Goal: Information Seeking & Learning: Find specific page/section

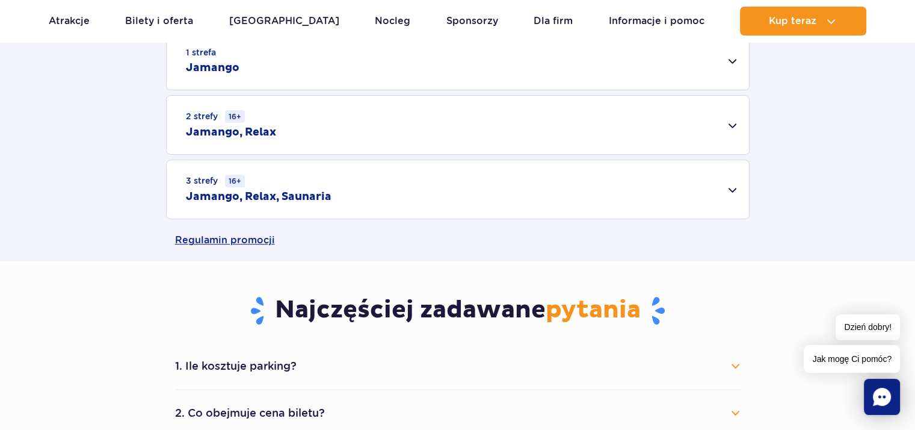
scroll to position [421, 0]
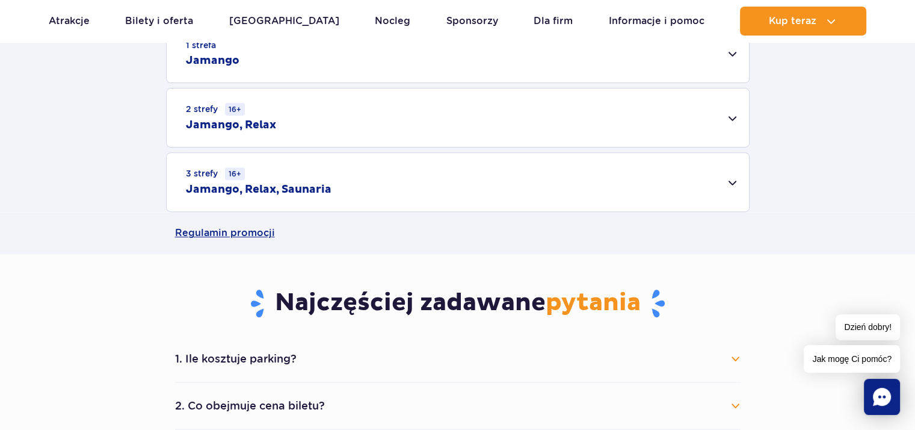
click at [730, 183] on div "3 strefy 16+ Jamango, Relax, Saunaria" at bounding box center [458, 182] width 582 height 58
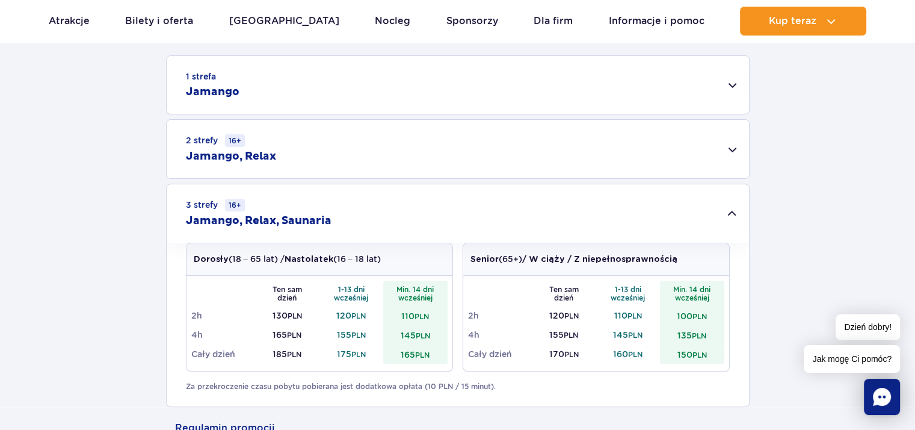
scroll to position [361, 0]
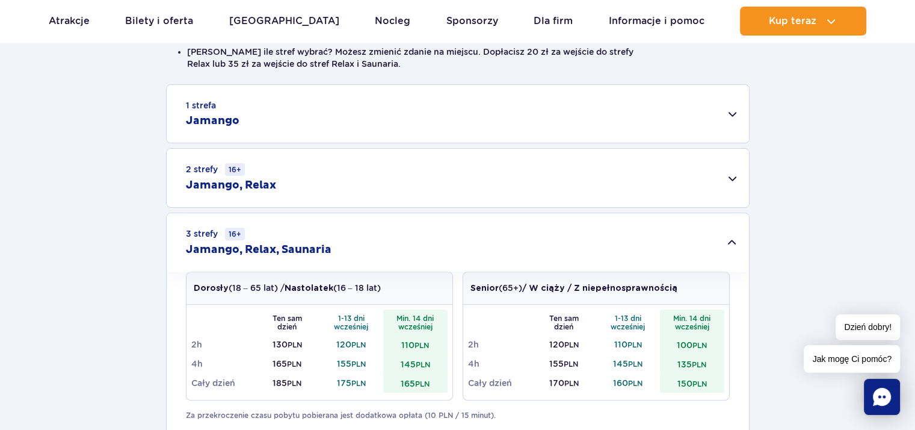
click at [732, 111] on div "1 strefa Jamango" at bounding box center [458, 114] width 582 height 58
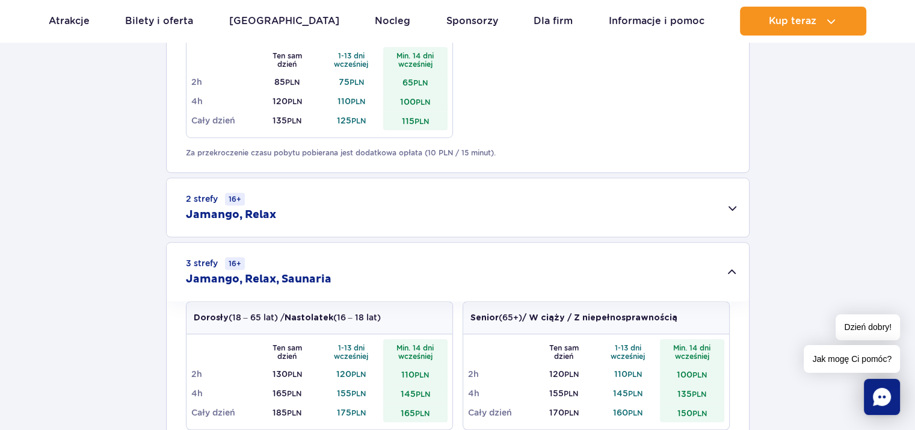
scroll to position [782, 0]
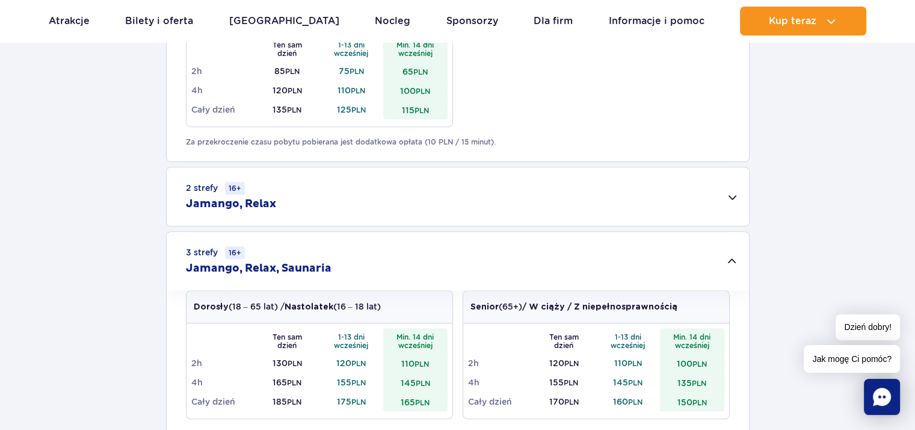
click at [734, 196] on div "2 strefy 16+ Jamango, Relax" at bounding box center [458, 196] width 582 height 58
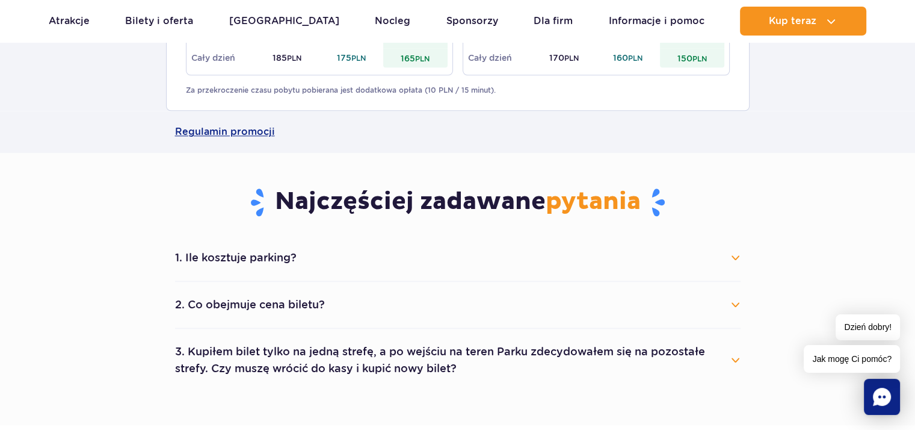
scroll to position [1324, 0]
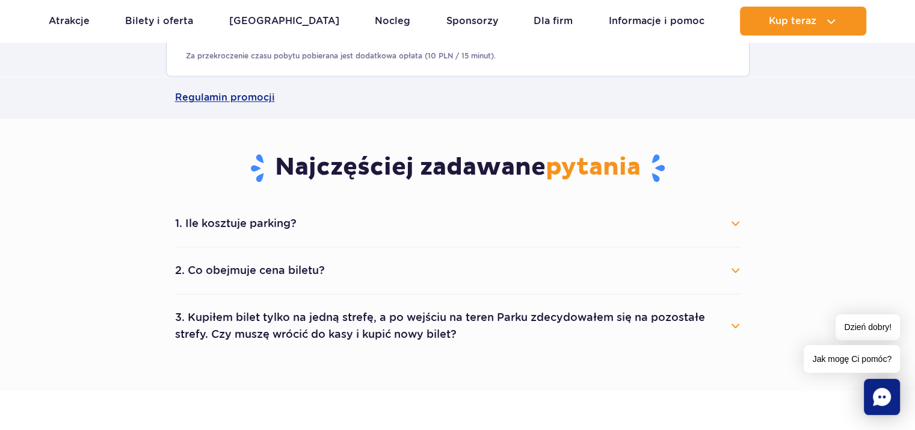
click at [734, 221] on button "1. Ile kosztuje parking?" at bounding box center [458, 223] width 566 height 26
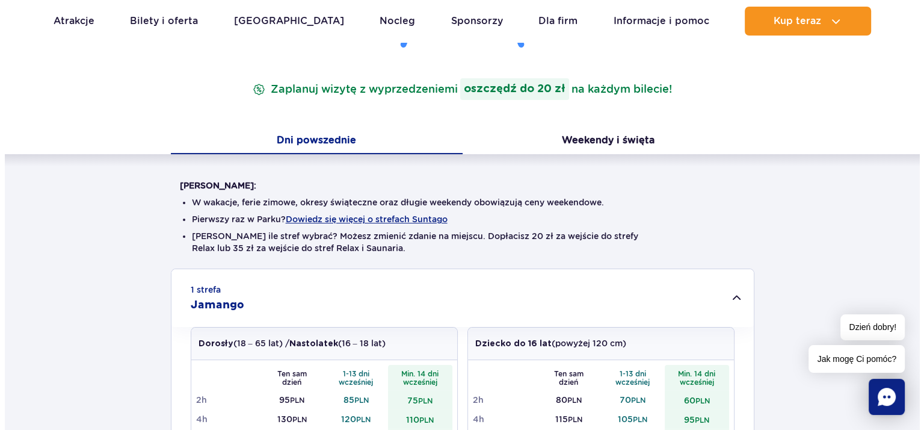
scroll to position [180, 0]
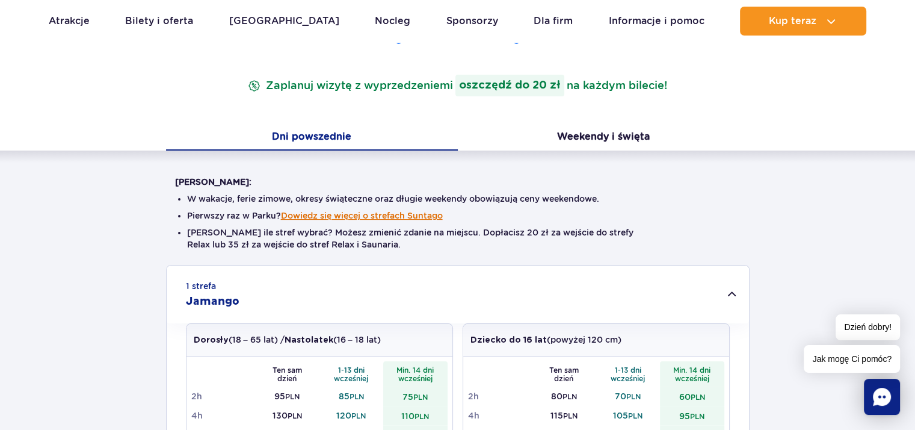
click at [395, 215] on button "Dowiedz się więcej o strefach Suntago" at bounding box center [362, 216] width 162 height 10
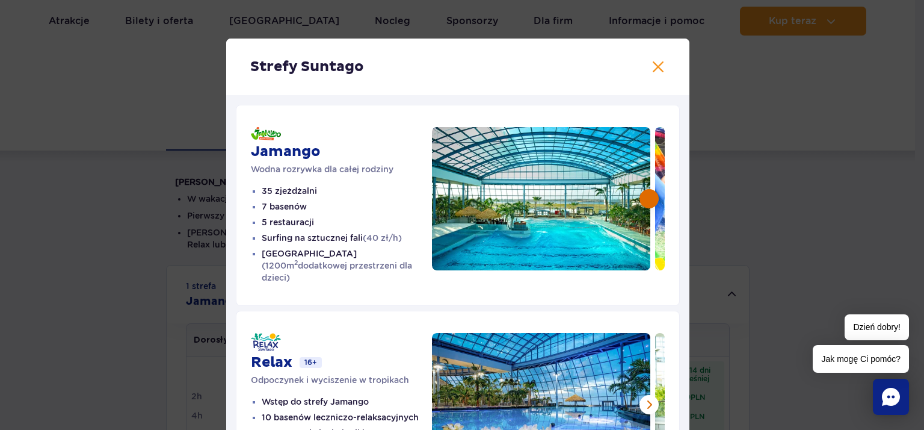
click at [647, 194] on button at bounding box center [649, 198] width 19 height 19
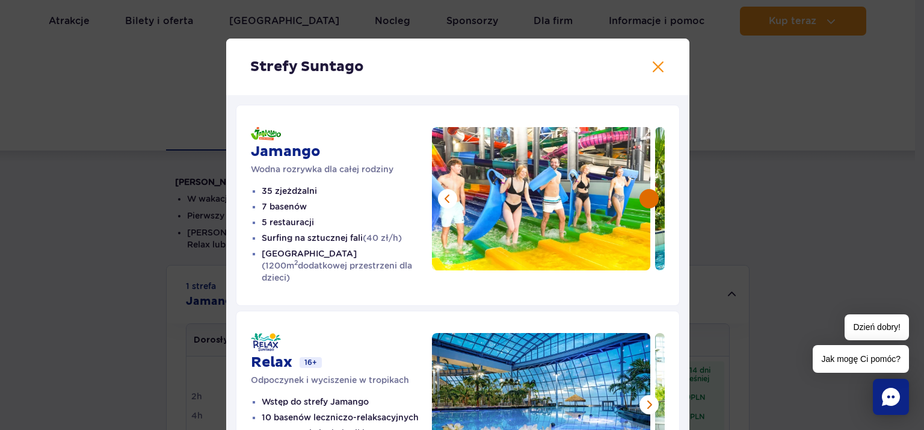
click at [646, 196] on button at bounding box center [649, 198] width 19 height 19
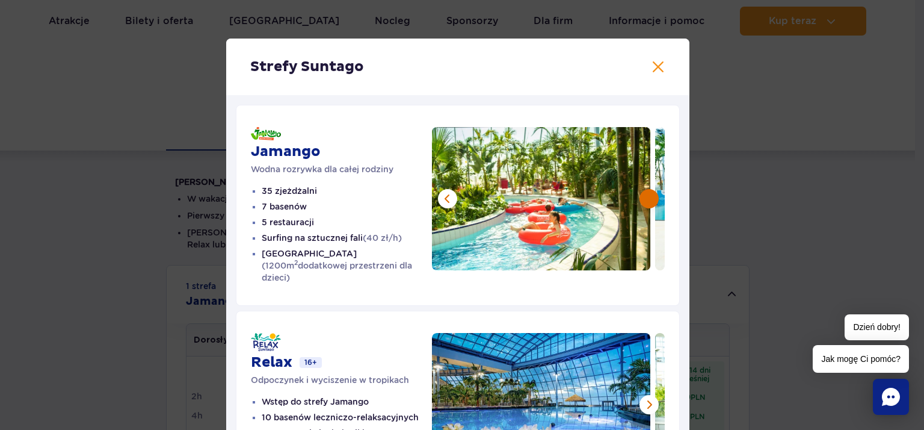
click at [643, 198] on button at bounding box center [649, 198] width 19 height 19
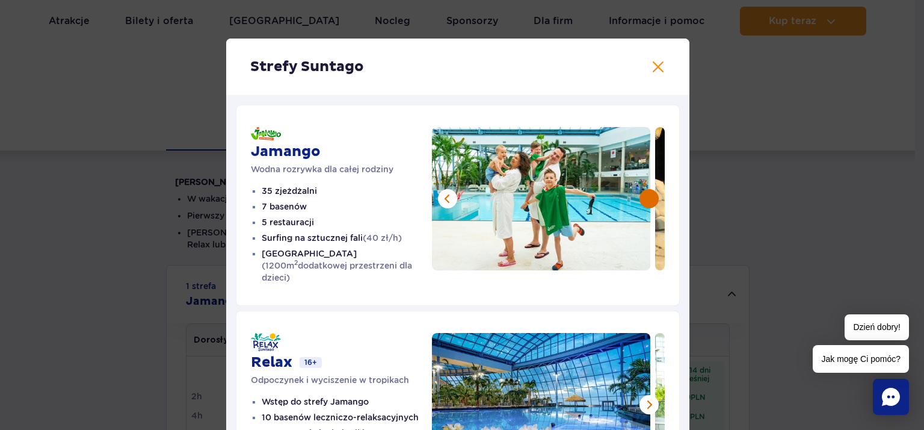
click at [645, 196] on button at bounding box center [649, 198] width 19 height 19
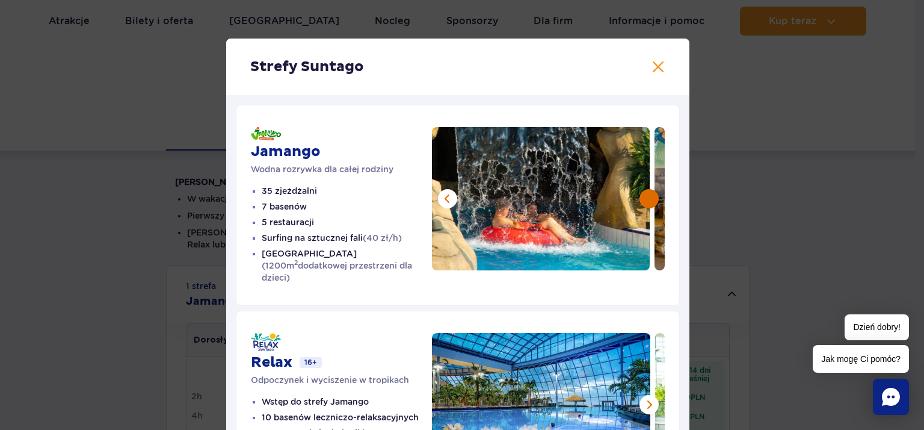
click at [644, 197] on button at bounding box center [649, 198] width 19 height 19
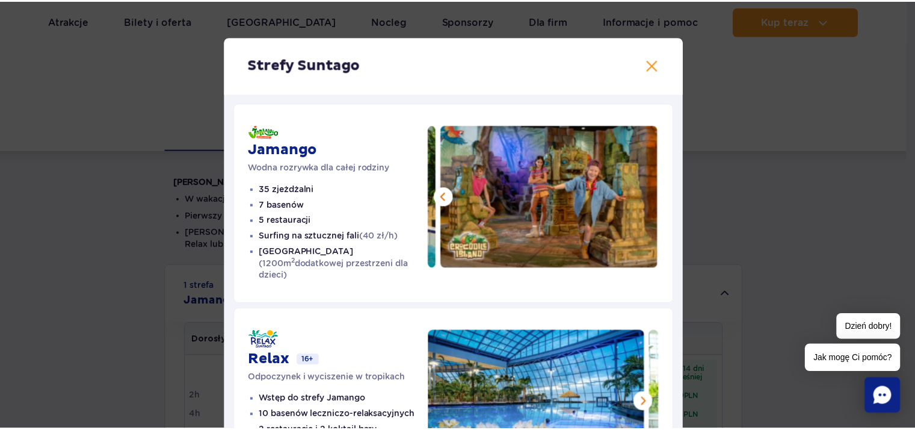
scroll to position [0, 0]
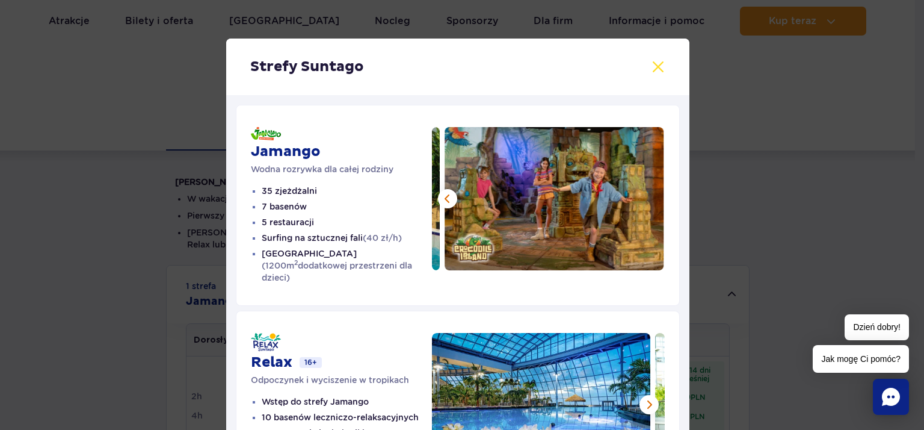
click at [655, 66] on button at bounding box center [658, 67] width 14 height 14
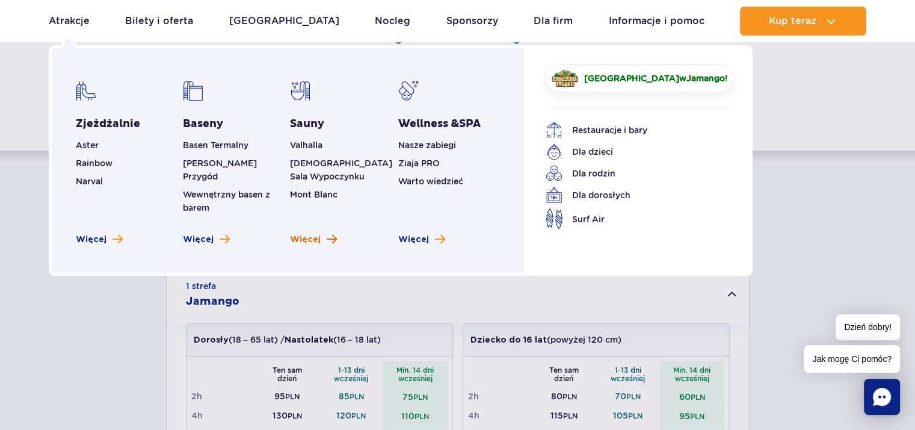
click at [306, 233] on span "Więcej" at bounding box center [305, 239] width 31 height 12
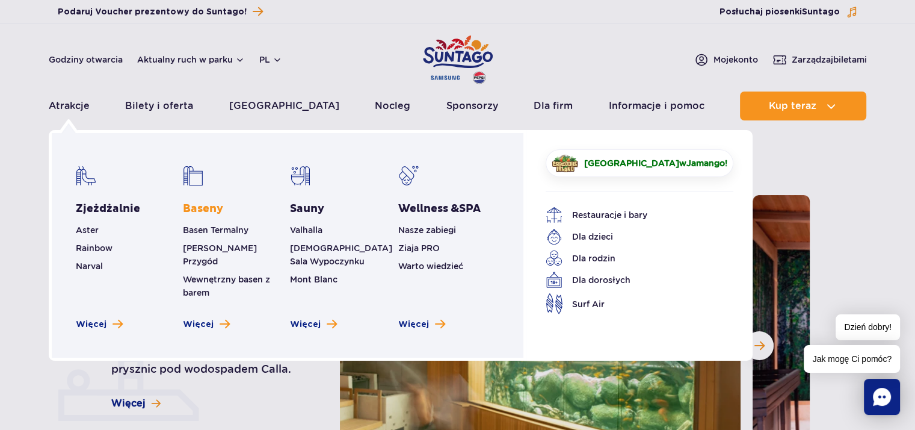
click at [200, 208] on link "Baseny" at bounding box center [203, 209] width 40 height 14
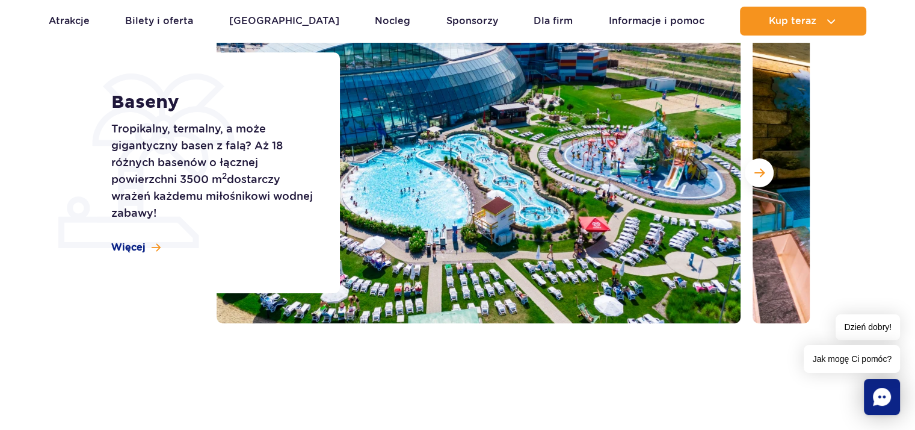
scroll to position [180, 0]
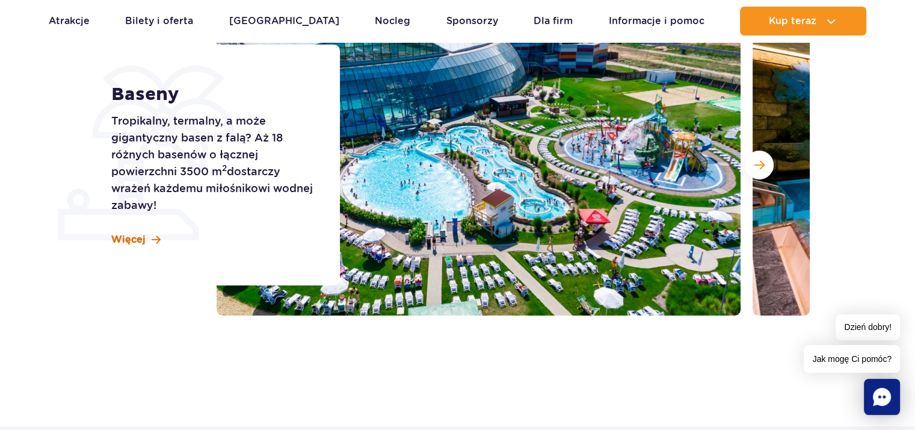
click at [125, 236] on span "Więcej" at bounding box center [128, 239] width 34 height 13
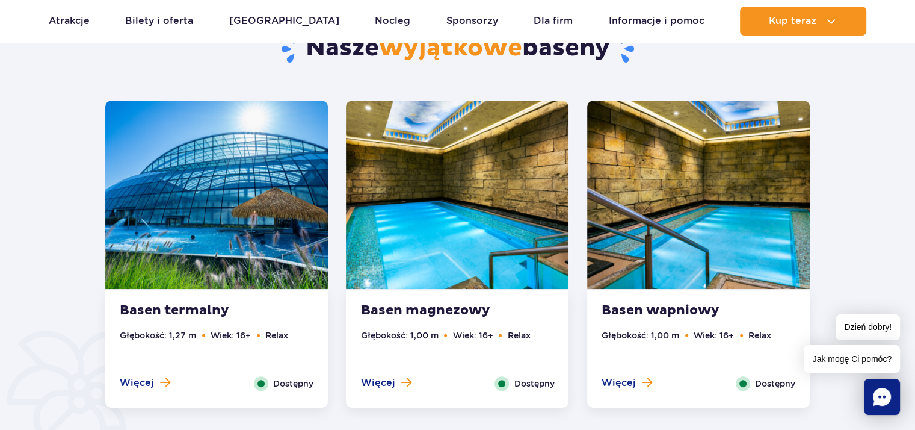
scroll to position [667, 0]
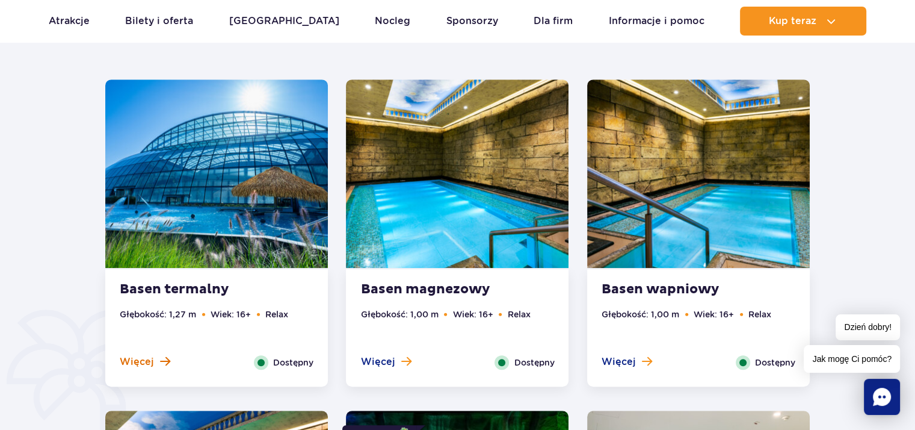
click at [142, 359] on span "Więcej" at bounding box center [137, 361] width 34 height 13
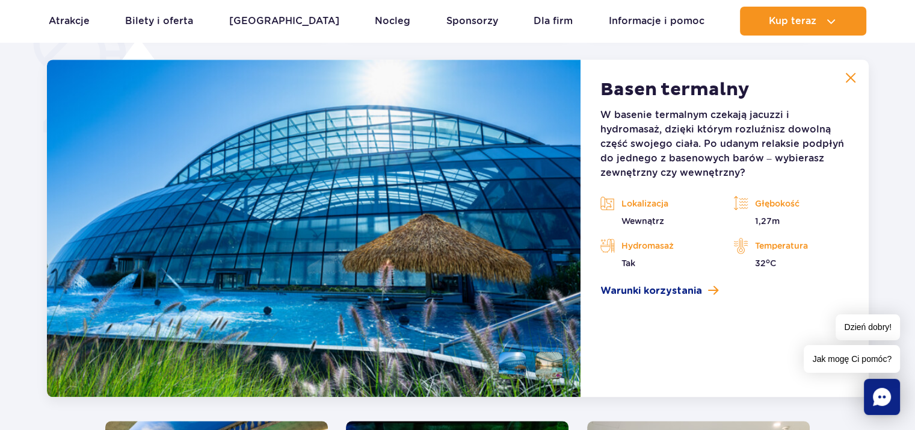
scroll to position [1008, 0]
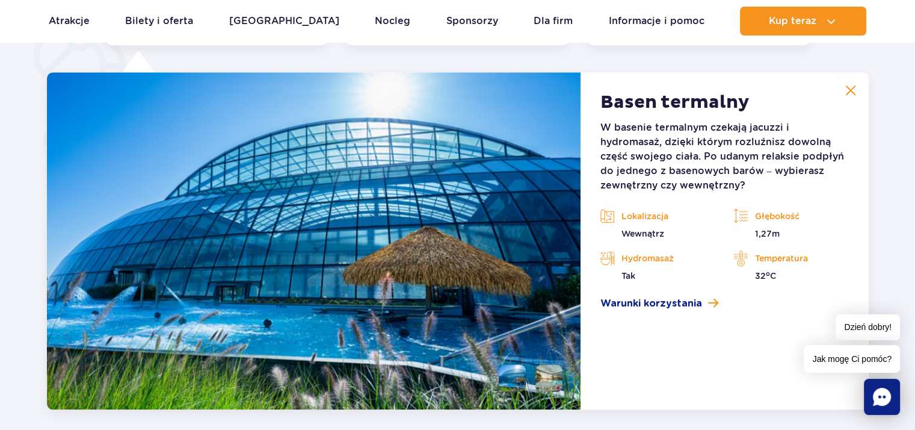
click at [849, 96] on button at bounding box center [851, 90] width 24 height 24
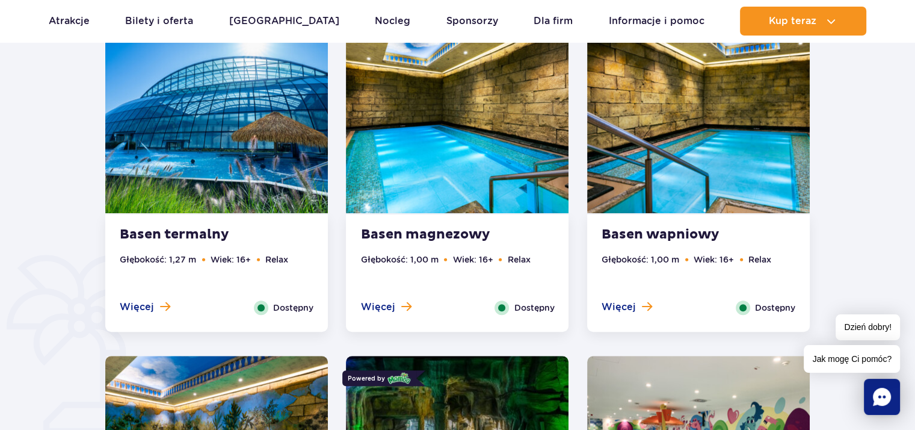
scroll to position [647, 0]
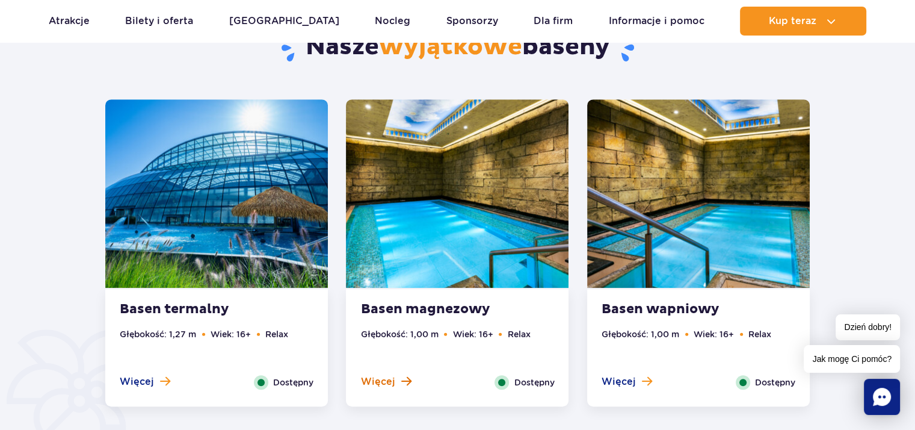
click at [375, 383] on span "Więcej" at bounding box center [377, 381] width 34 height 13
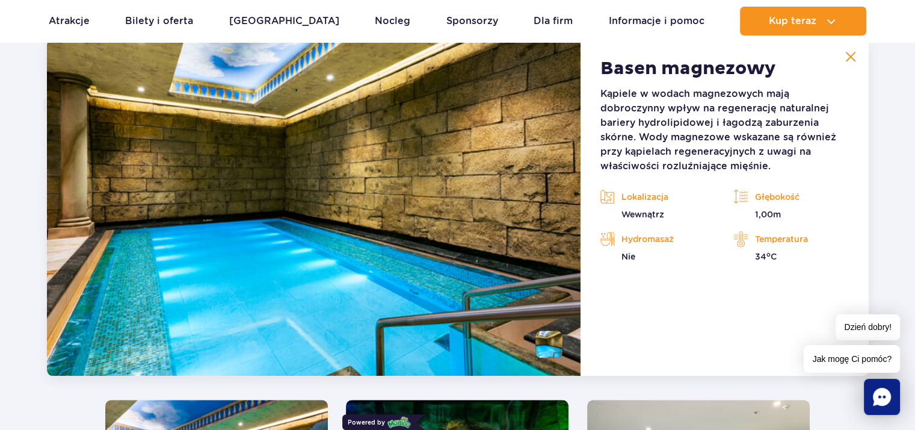
scroll to position [1008, 0]
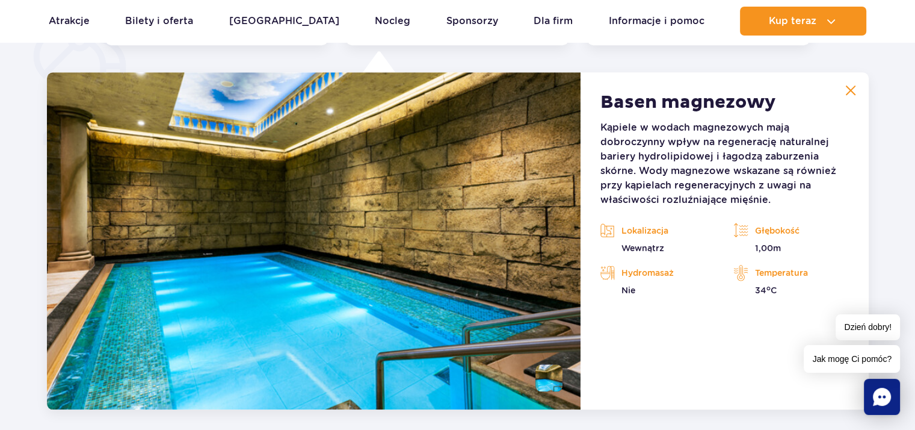
click at [849, 91] on img at bounding box center [850, 90] width 11 height 11
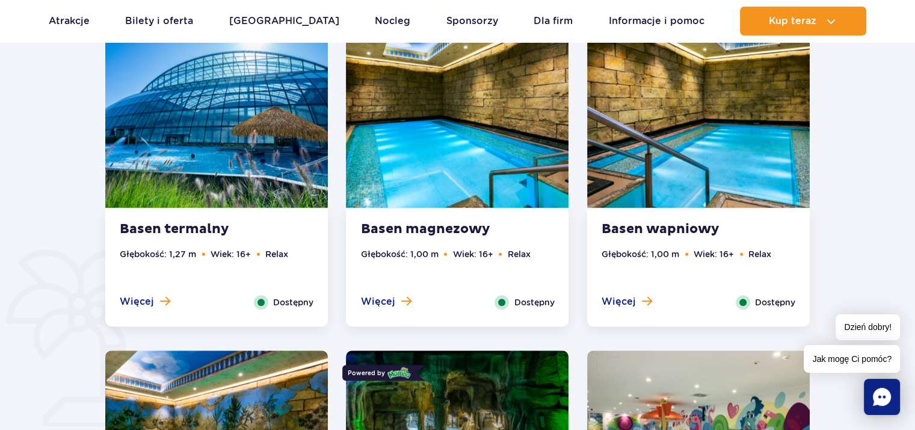
scroll to position [707, 0]
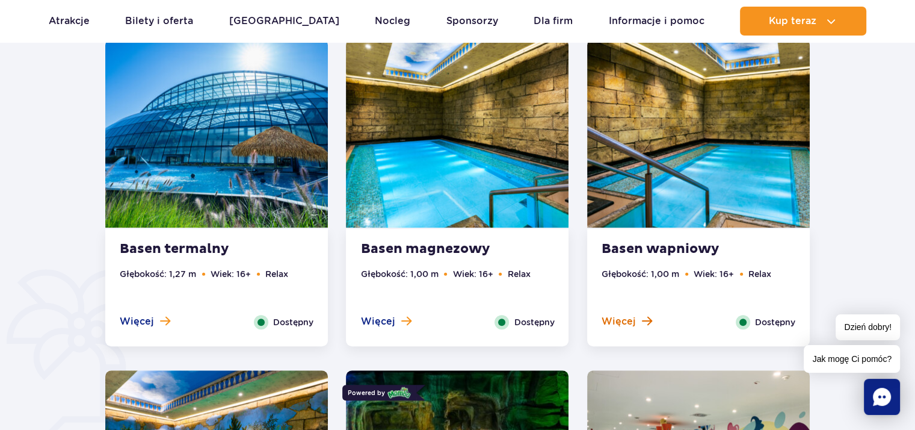
click at [618, 320] on span "Więcej" at bounding box center [619, 321] width 34 height 13
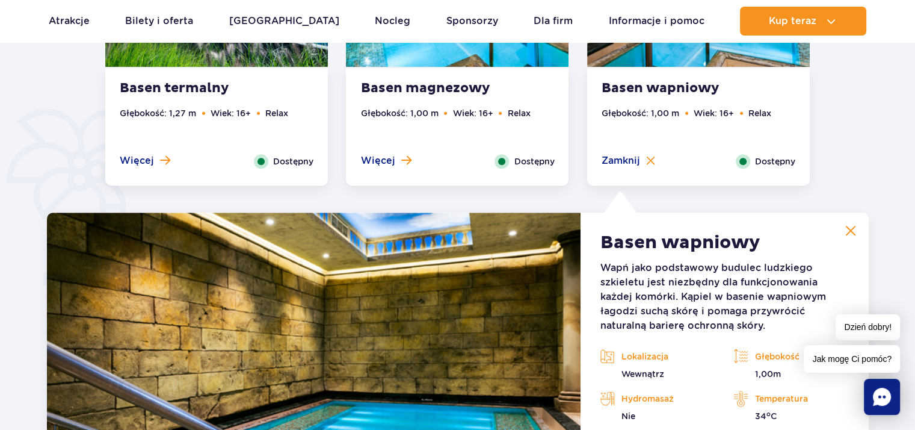
scroll to position [1008, 0]
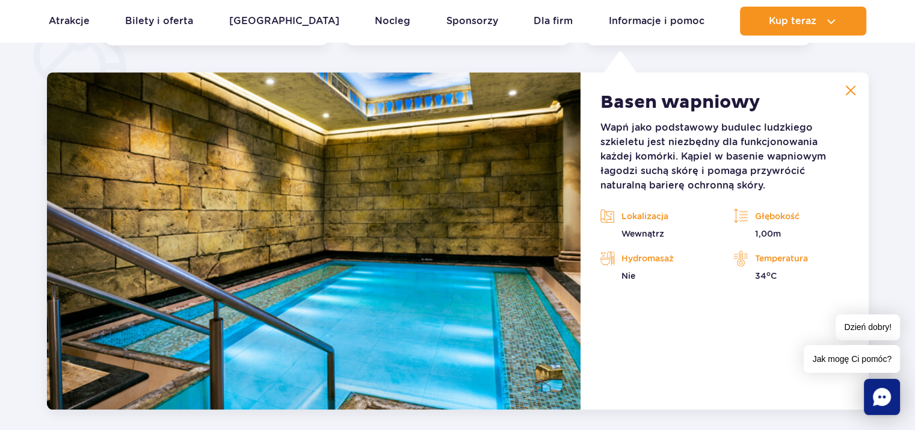
click at [853, 88] on img at bounding box center [850, 90] width 11 height 11
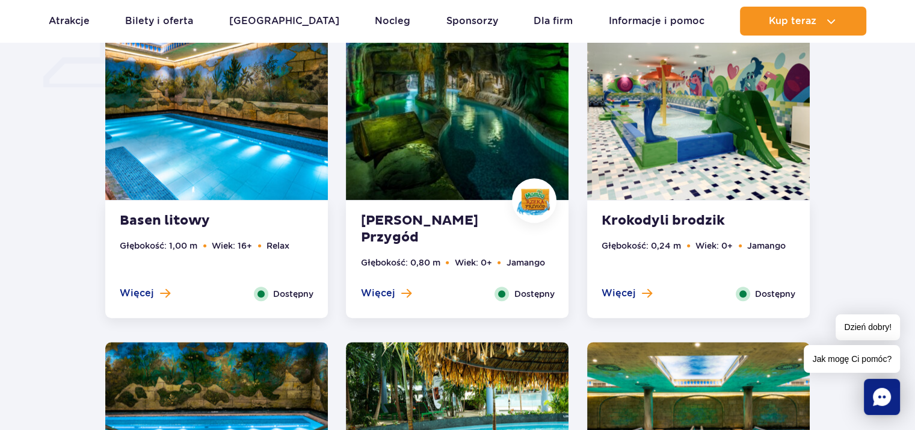
scroll to position [1068, 0]
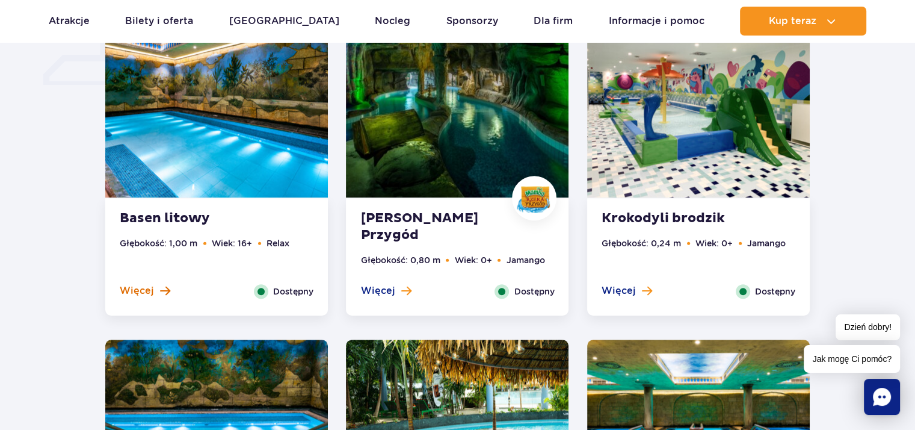
click at [138, 292] on span "Więcej" at bounding box center [137, 290] width 34 height 13
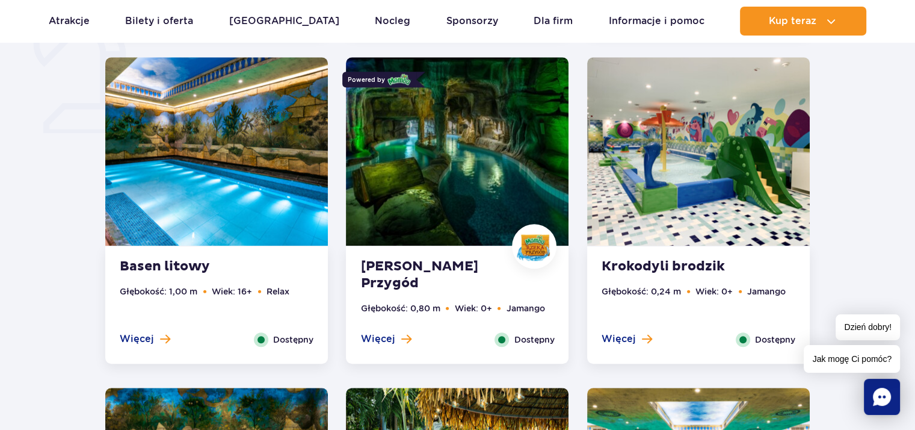
scroll to position [1023, 0]
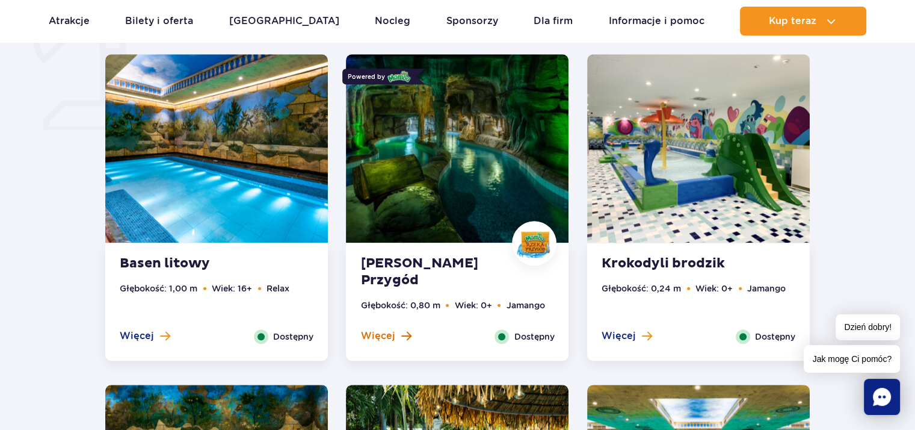
click at [376, 332] on span "Więcej" at bounding box center [377, 335] width 34 height 13
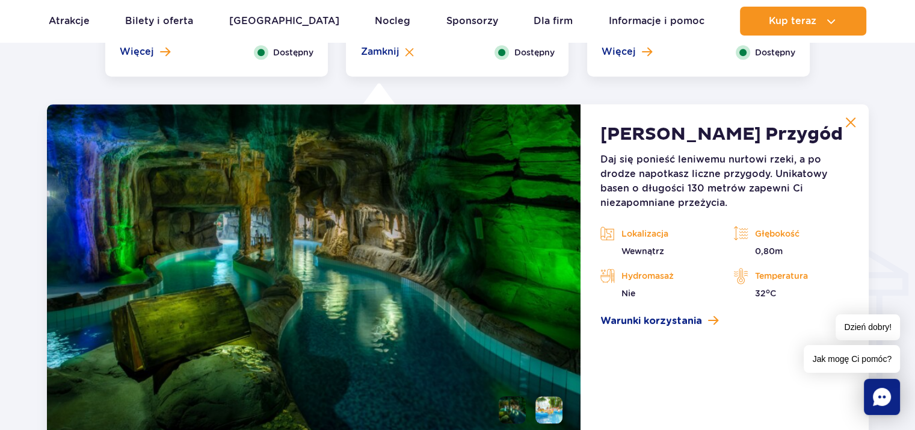
scroll to position [1338, 0]
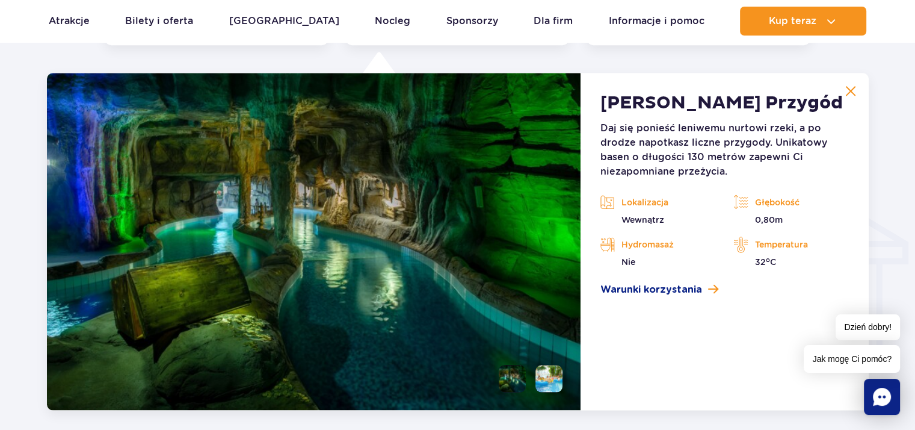
click at [849, 93] on img at bounding box center [850, 90] width 11 height 11
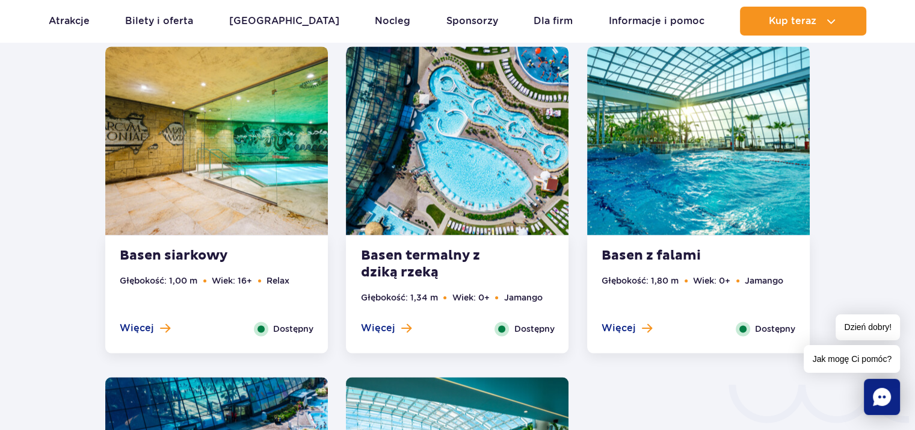
scroll to position [1699, 0]
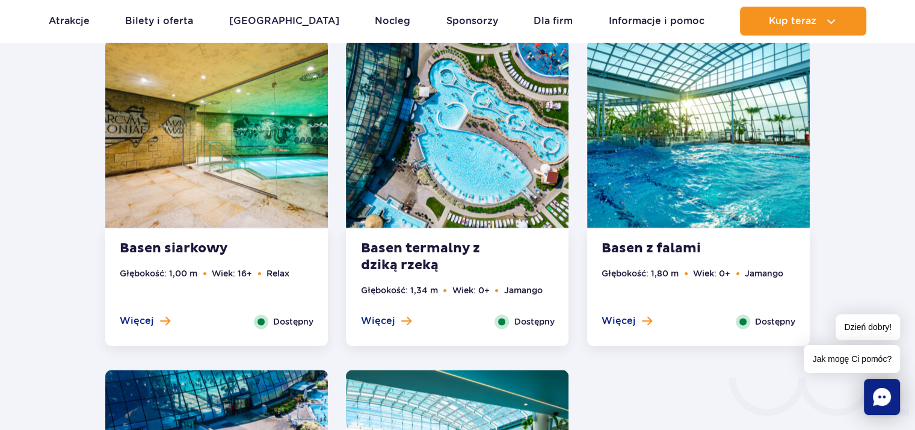
click at [180, 248] on strong "Basen siarkowy" at bounding box center [193, 248] width 146 height 17
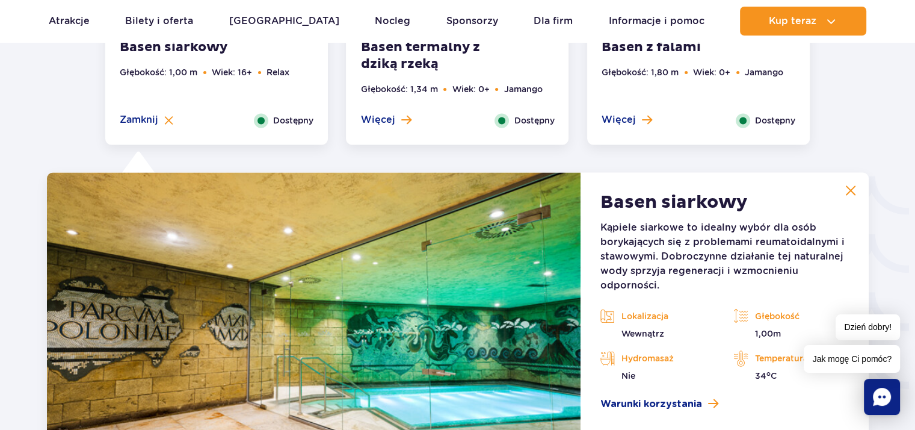
scroll to position [1999, 0]
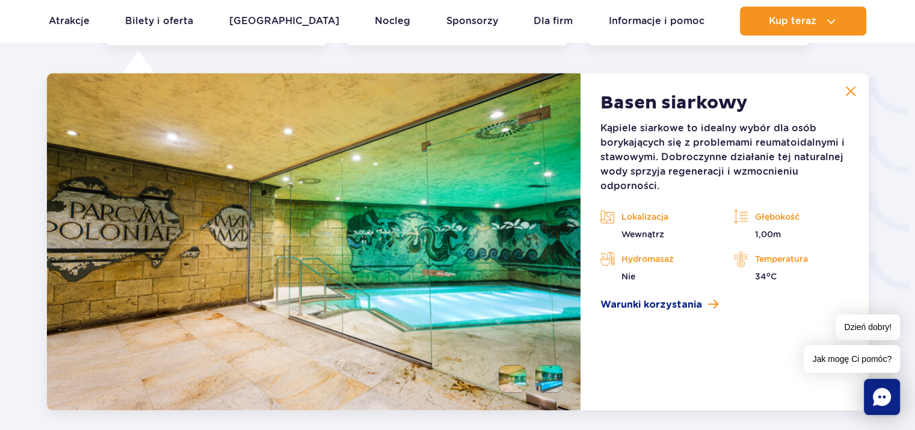
click at [847, 92] on img at bounding box center [850, 90] width 11 height 11
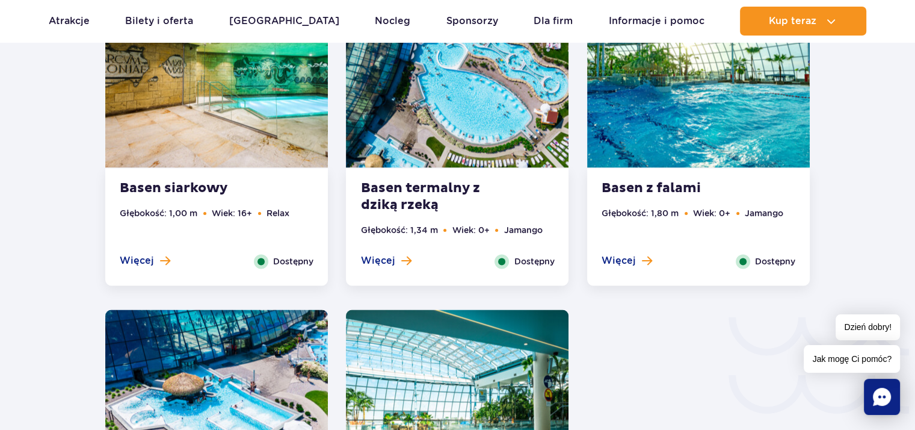
scroll to position [1759, 0]
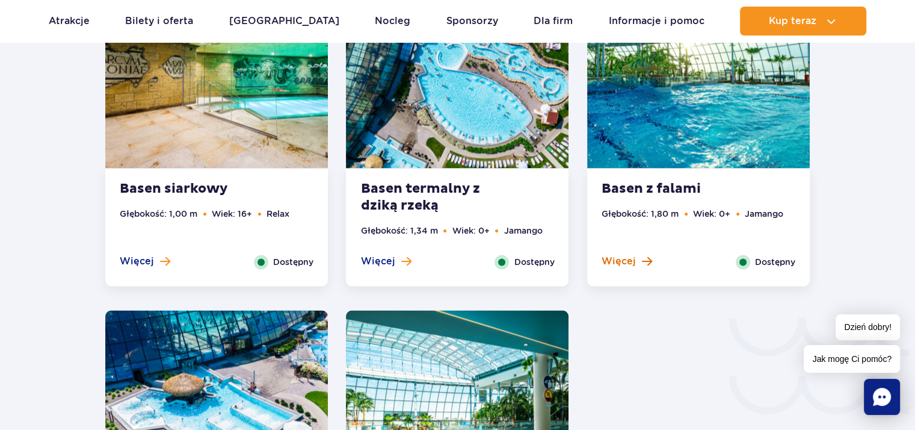
click at [626, 263] on span "Więcej" at bounding box center [619, 260] width 34 height 13
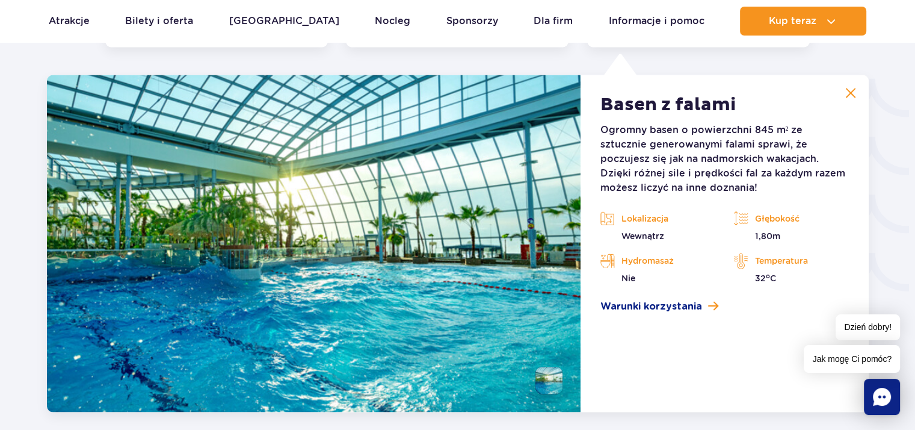
scroll to position [1999, 0]
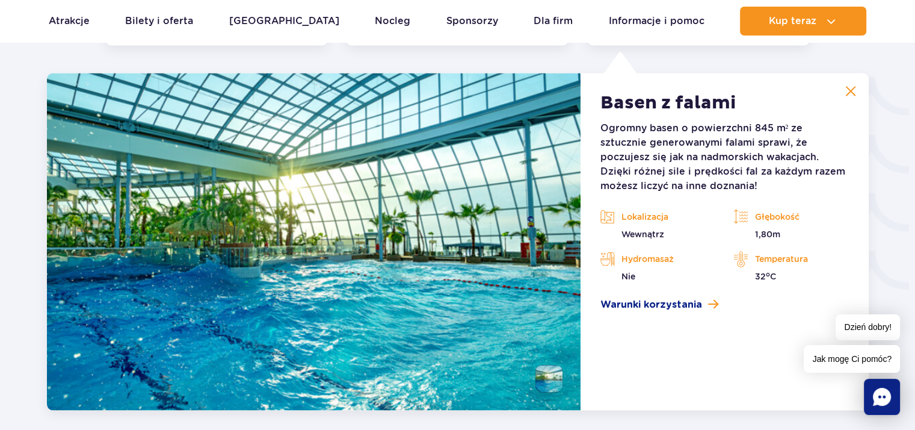
click at [848, 87] on img at bounding box center [850, 90] width 11 height 11
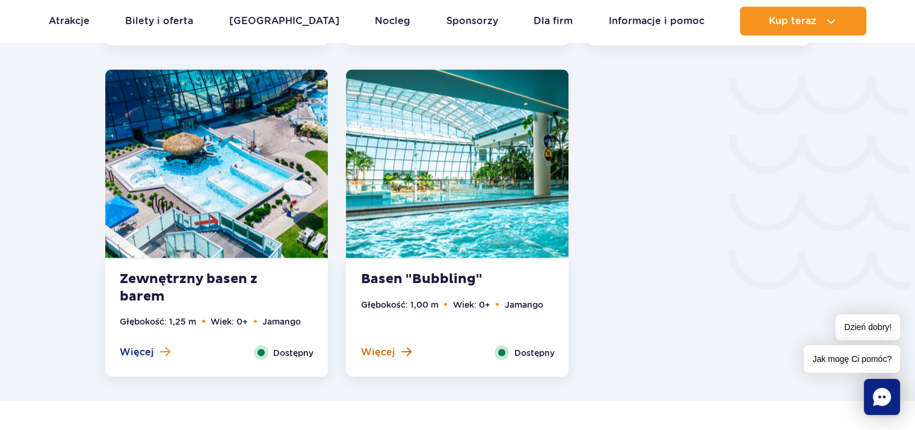
click at [375, 345] on span "Więcej" at bounding box center [377, 351] width 34 height 13
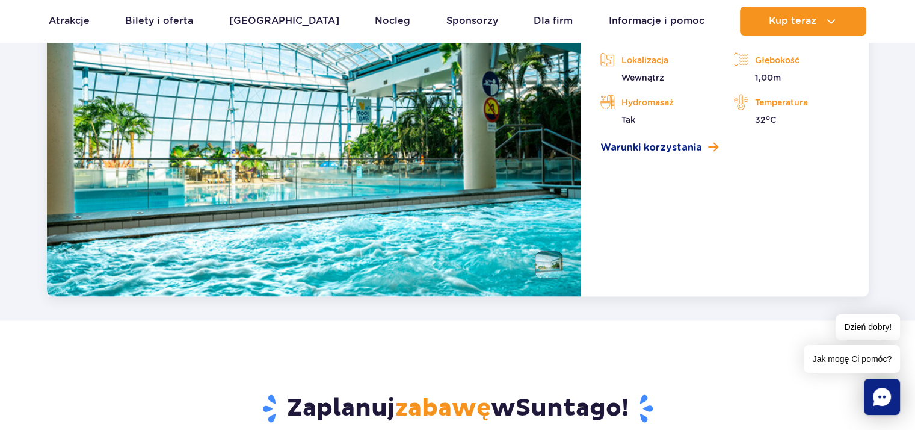
scroll to position [2450, 0]
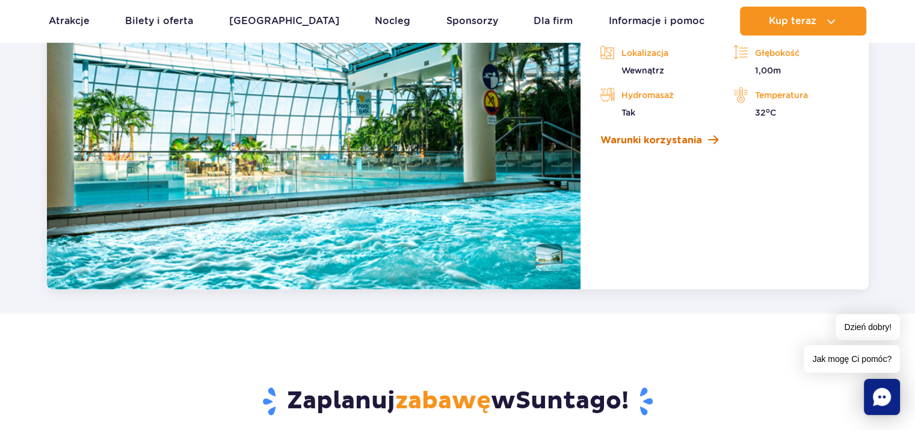
click at [676, 138] on span "Warunki korzystania" at bounding box center [651, 140] width 102 height 14
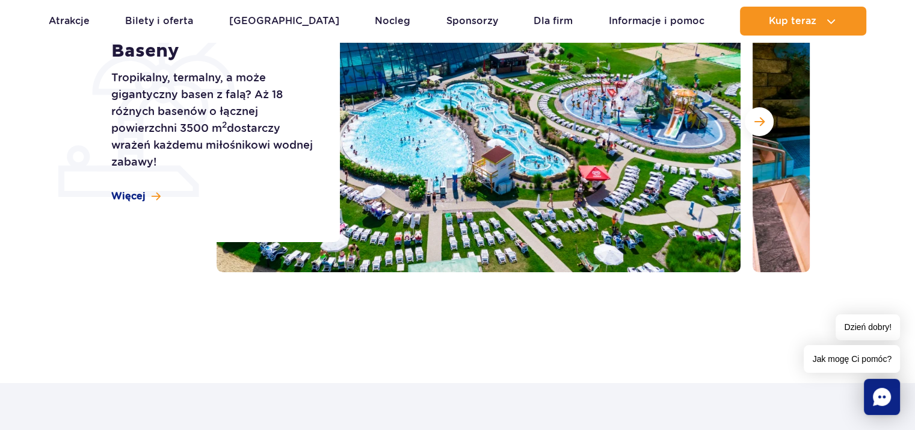
scroll to position [0, 0]
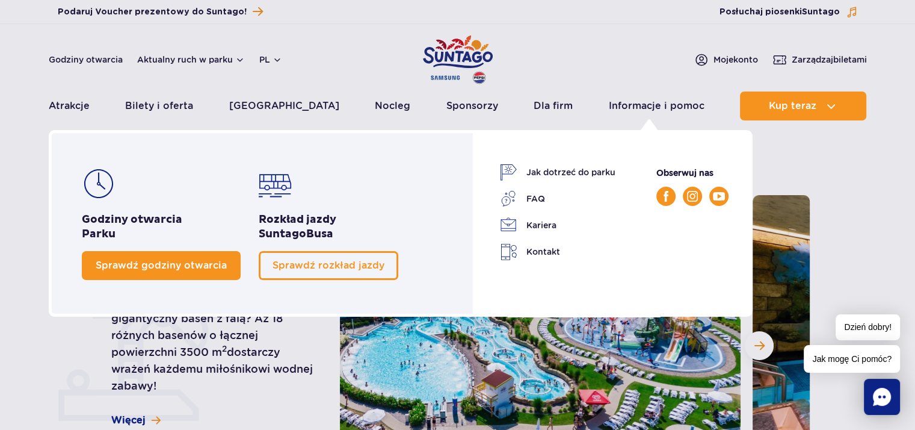
click at [152, 262] on span "Sprawdź godziny otwarcia" at bounding box center [161, 264] width 131 height 11
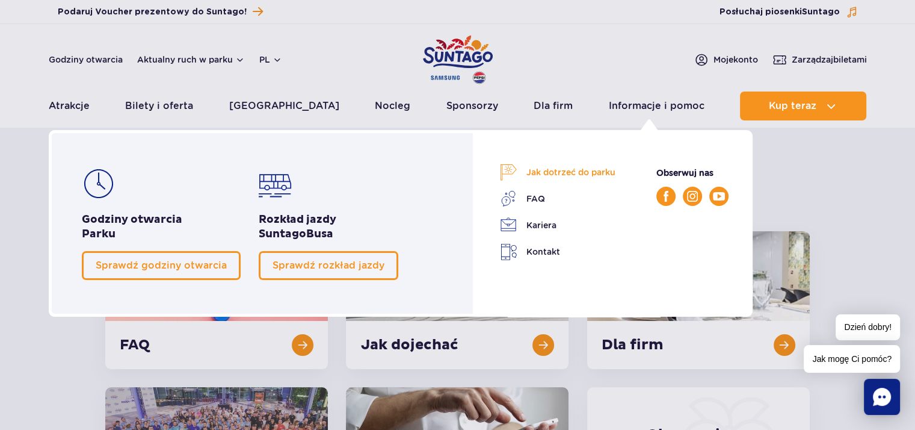
click at [568, 170] on link "Jak dotrzeć do parku" at bounding box center [558, 172] width 116 height 17
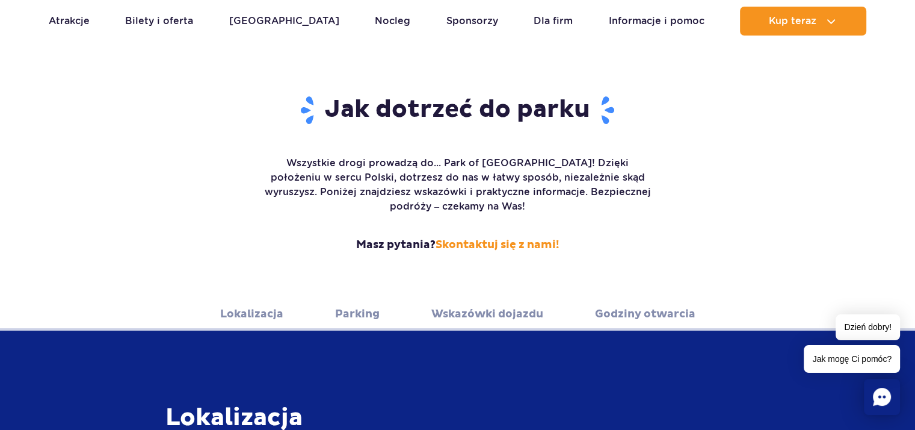
scroll to position [180, 0]
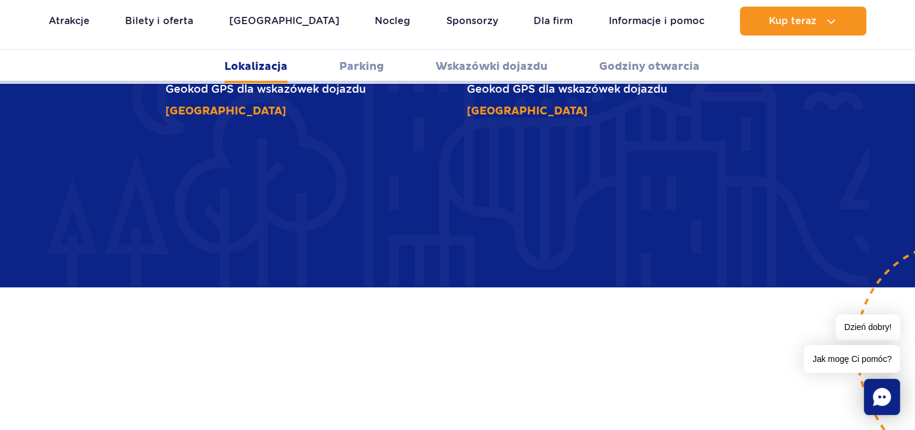
scroll to position [722, 0]
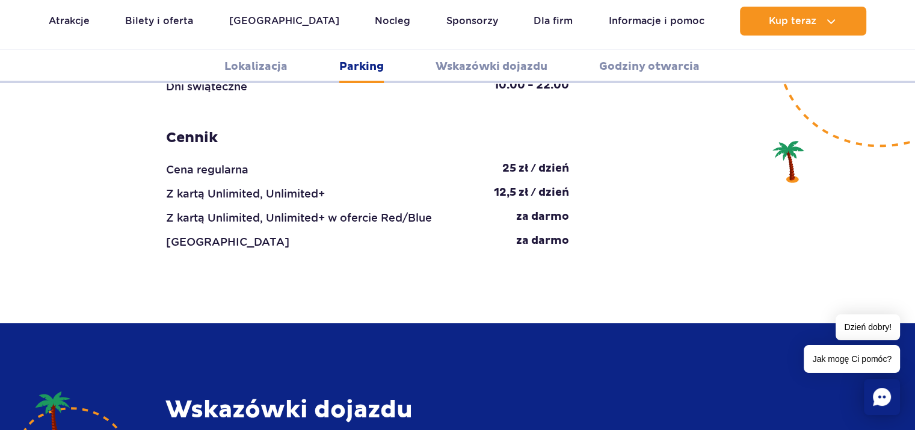
scroll to position [1324, 0]
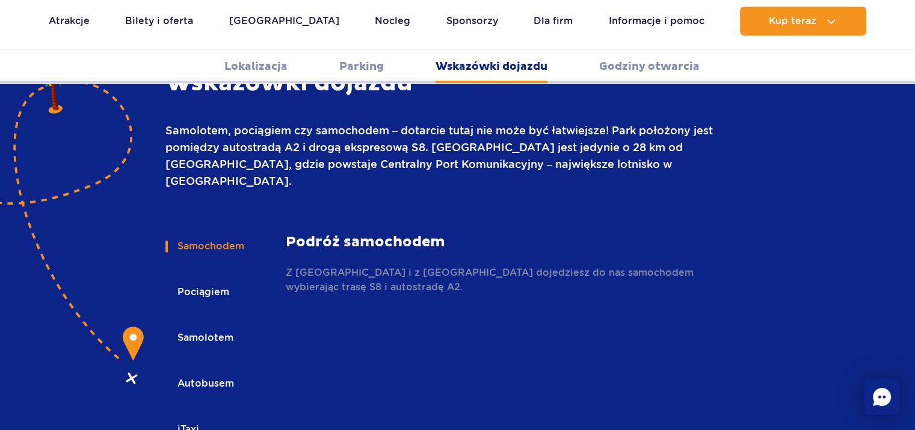
scroll to position [1685, 0]
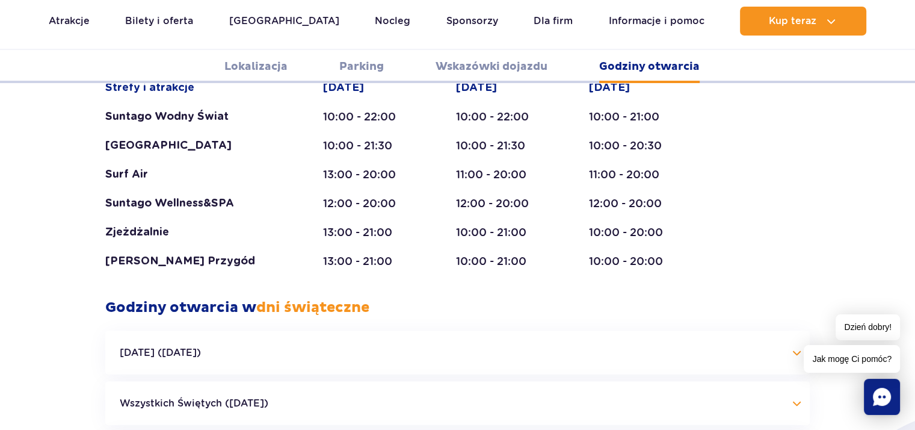
scroll to position [2467, 0]
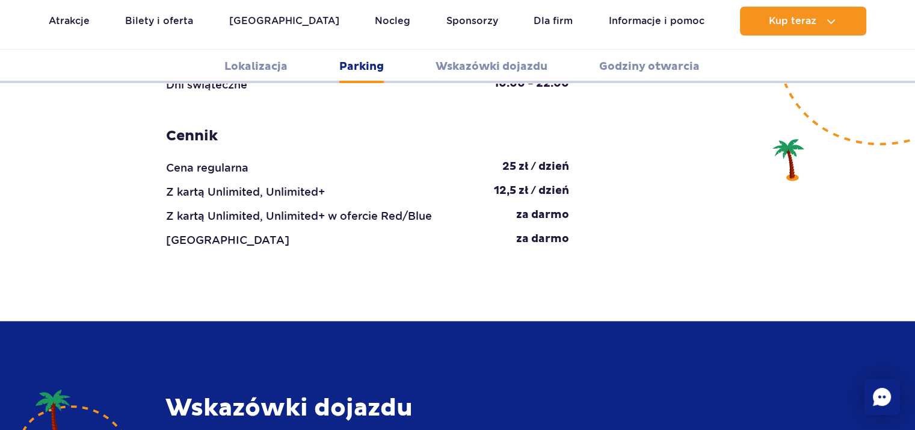
scroll to position [1324, 0]
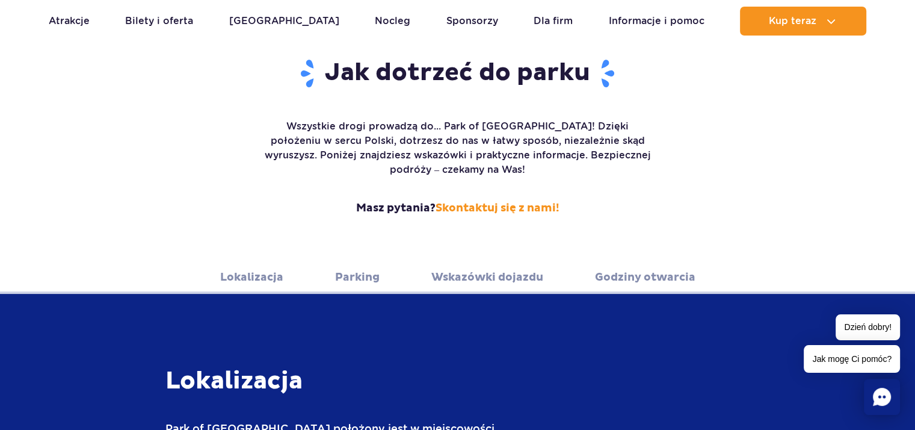
scroll to position [180, 0]
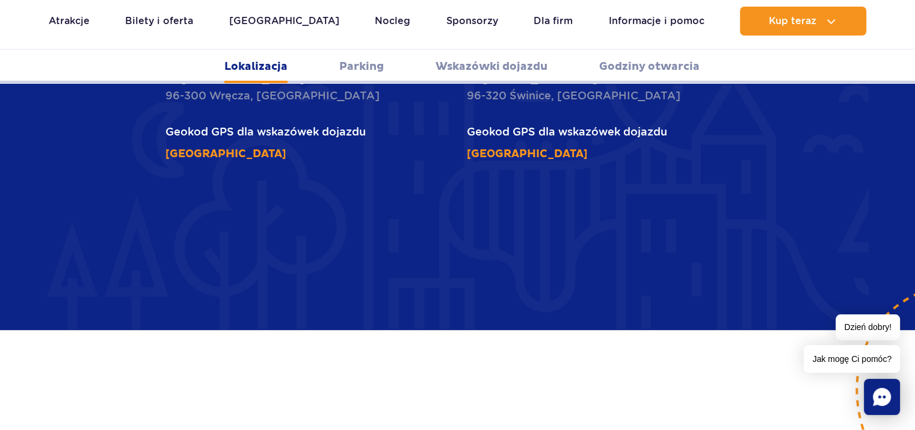
scroll to position [722, 0]
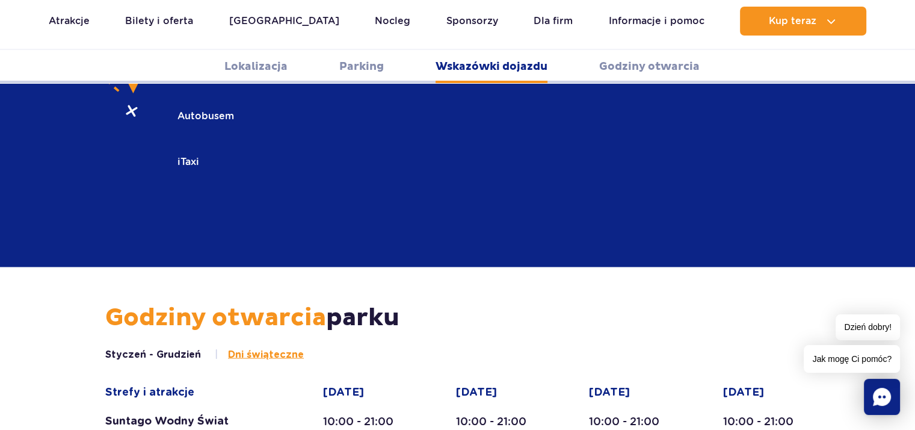
scroll to position [1985, 0]
